Goal: Check status

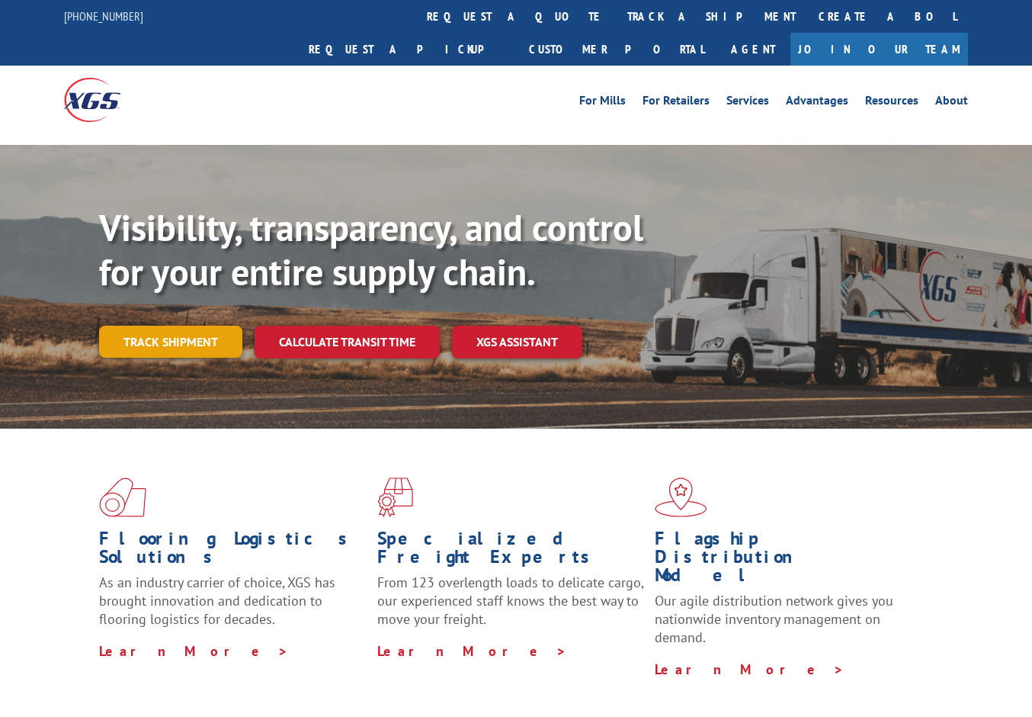
click at [223, 326] on link "Track shipment" at bounding box center [170, 342] width 143 height 32
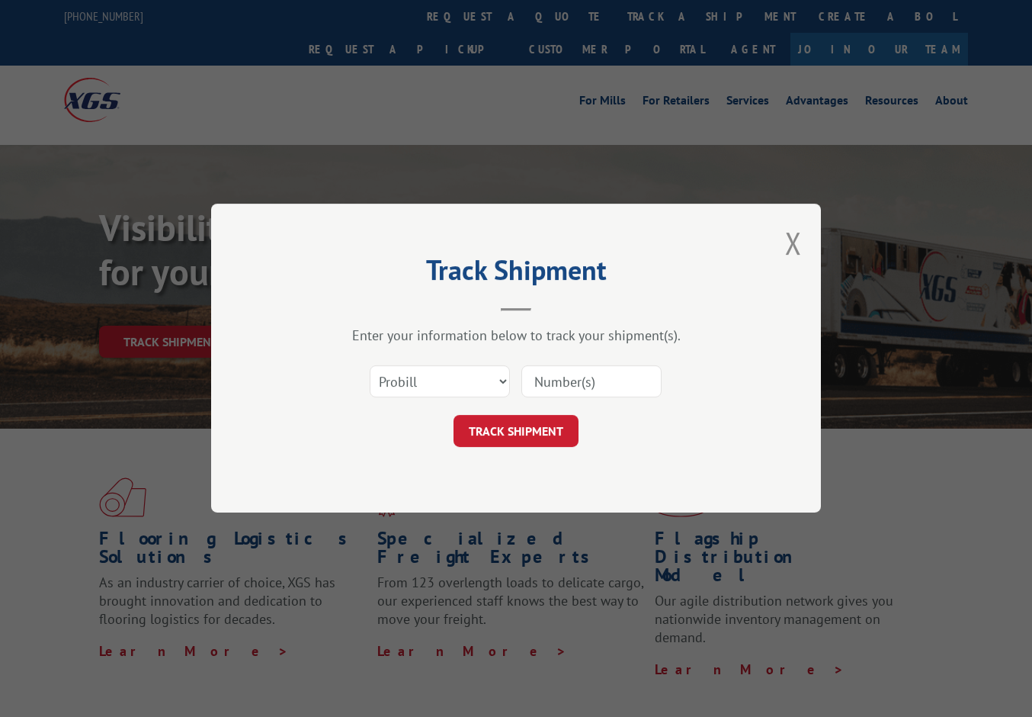
click at [576, 384] on input at bounding box center [592, 382] width 140 height 32
paste input "is17336882"
type input "is17336882"
click at [506, 426] on button "TRACK SHIPMENT" at bounding box center [516, 432] width 125 height 32
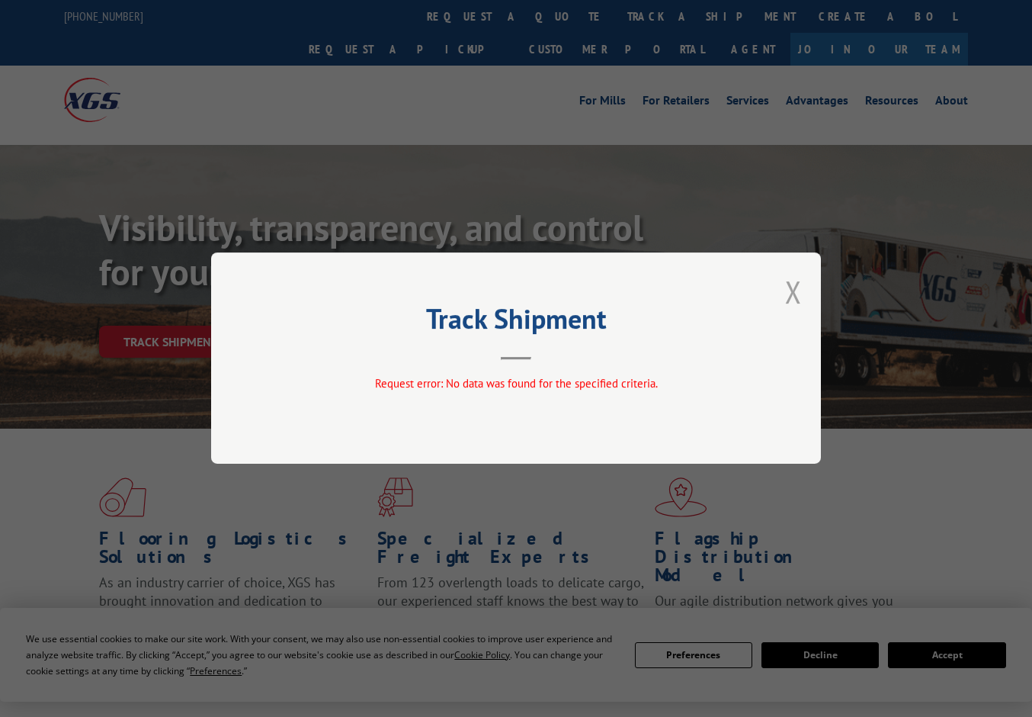
click at [793, 292] on button "Close modal" at bounding box center [793, 291] width 17 height 40
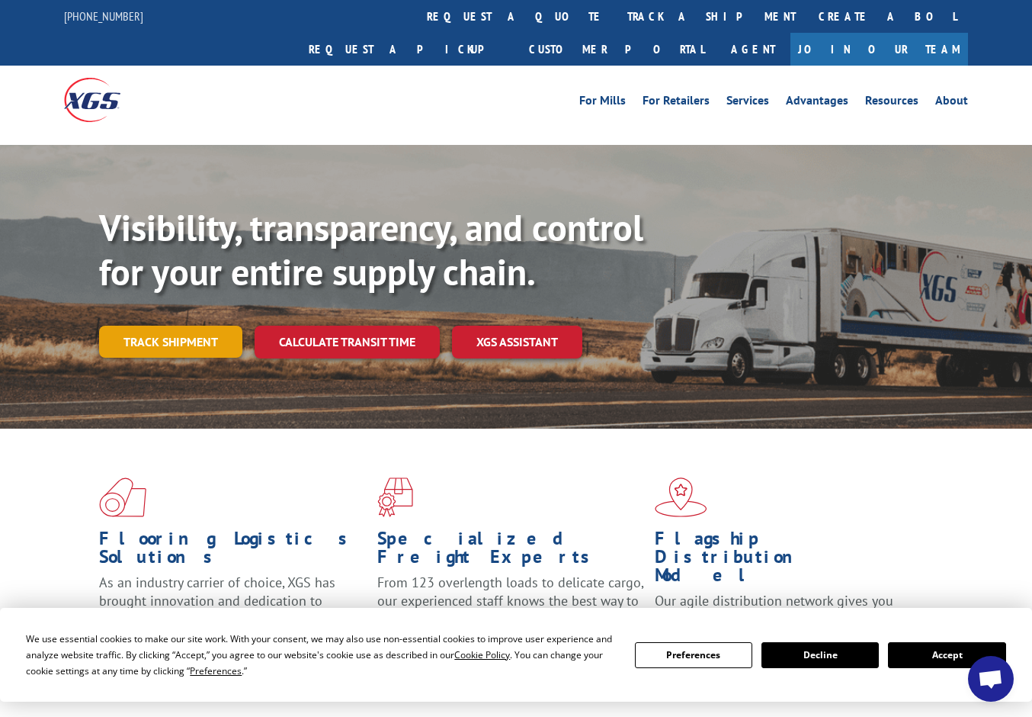
click at [207, 326] on link "Track shipment" at bounding box center [170, 342] width 143 height 32
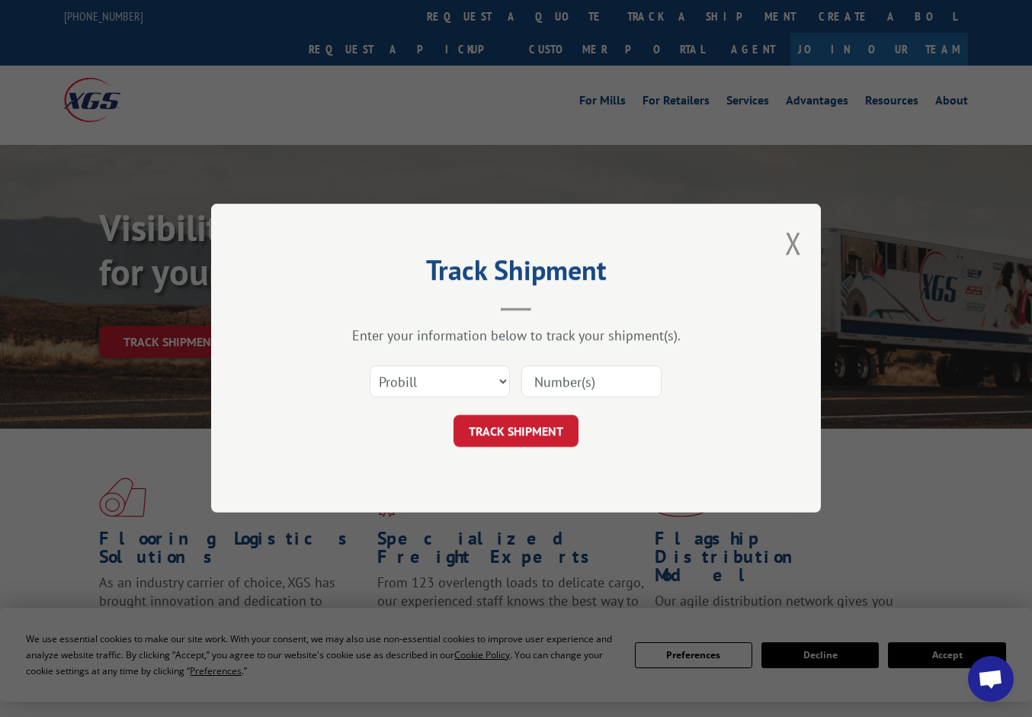
click at [616, 394] on input at bounding box center [592, 382] width 140 height 32
paste input "is17336882"
type input "17336882"
click button "TRACK SHIPMENT" at bounding box center [516, 432] width 125 height 32
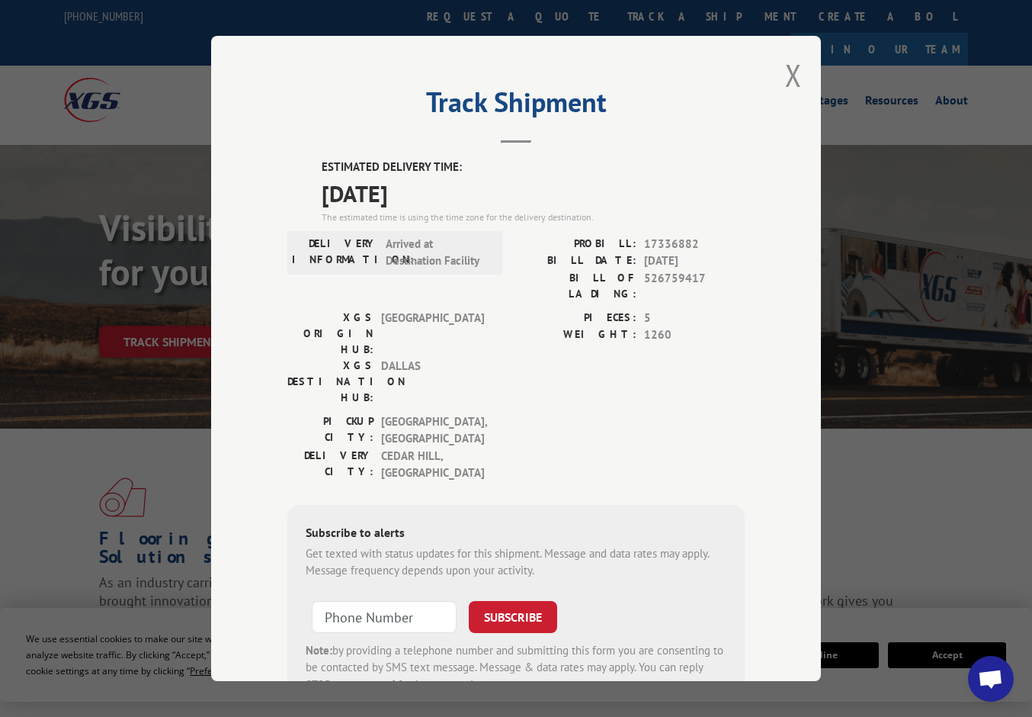
click at [451, 143] on div "Track Shipment ESTIMATED DELIVERY TIME: [DATE] The estimated time is using the …" at bounding box center [516, 358] width 610 height 645
click at [656, 238] on span "17336882" at bounding box center [694, 245] width 101 height 18
copy span "17336882"
